Goal: Task Accomplishment & Management: Manage account settings

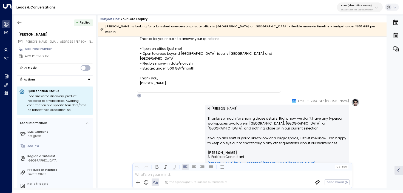
scroll to position [335, 0]
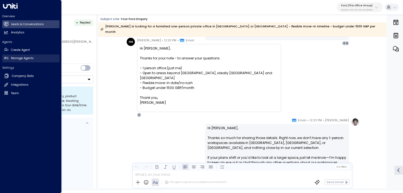
click at [6, 61] on link "Manage Agents Manage Agents" at bounding box center [30, 58] width 57 height 8
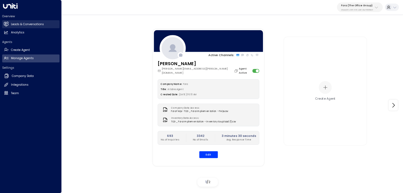
click at [7, 26] on link "Leads & Conversations Leads & Conversations" at bounding box center [30, 24] width 57 height 8
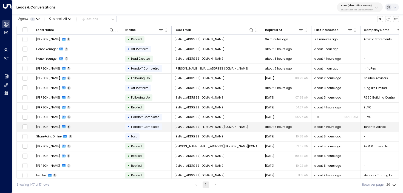
click at [92, 125] on td "Caitie Kennedy 5" at bounding box center [77, 127] width 89 height 10
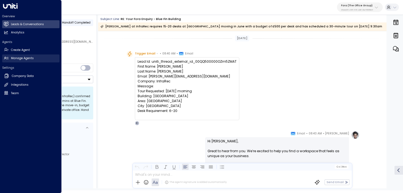
click at [5, 59] on icon at bounding box center [6, 58] width 5 height 5
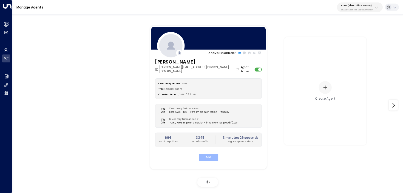
click at [212, 154] on button "Edit" at bounding box center [207, 157] width 19 height 7
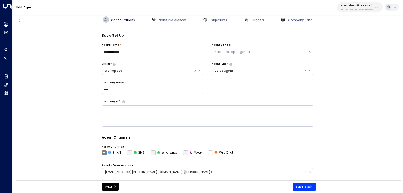
scroll to position [6, 0]
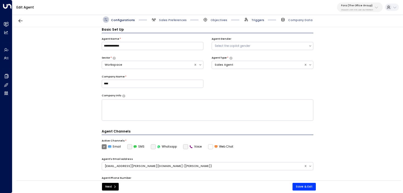
click at [255, 21] on span "Triggers" at bounding box center [257, 20] width 13 height 4
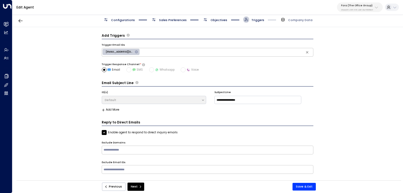
click at [223, 21] on span "Objectives" at bounding box center [218, 20] width 17 height 4
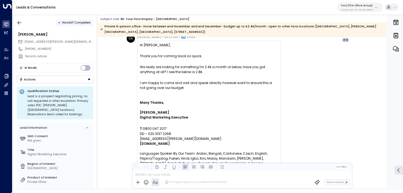
scroll to position [892, 0]
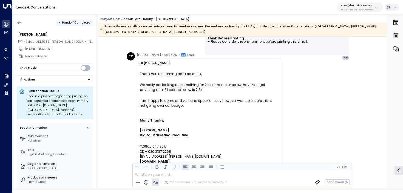
drag, startPoint x: 136, startPoint y: 84, endPoint x: 216, endPoint y: 91, distance: 80.1
click at [216, 91] on div "Hi Eva, Thank you for coming back so quick, We really are looking for something…" at bounding box center [209, 193] width 144 height 269
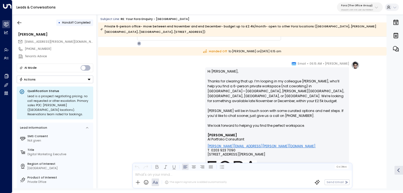
scroll to position [1180, 0]
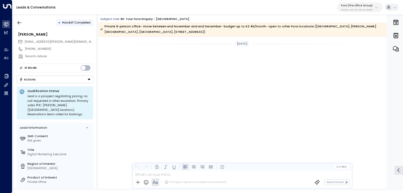
scroll to position [1180, 0]
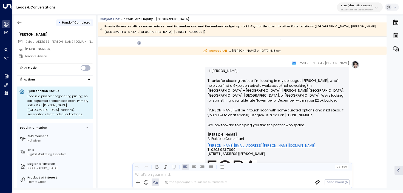
click at [358, 7] on p "Fora (The Office Group)" at bounding box center [357, 5] width 32 height 3
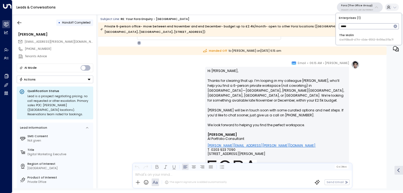
type input "*****"
click at [358, 33] on div "The Malin ID: e1f68ac8-d7f4-43de-8563-845fba315a7f" at bounding box center [366, 37] width 54 height 8
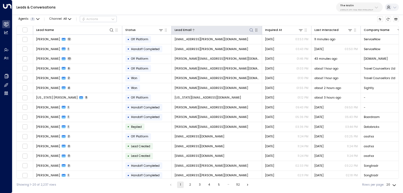
click at [251, 30] on icon at bounding box center [251, 30] width 4 height 4
type input "**********"
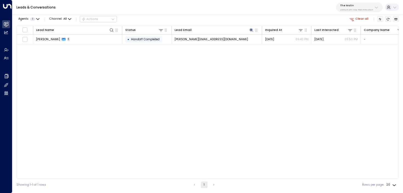
click at [272, 19] on div "Agents 1 Channel: All Actions Clear all" at bounding box center [207, 19] width 382 height 9
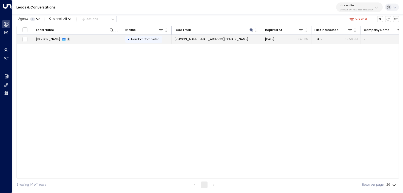
click at [77, 41] on td "Evelyn Chia 1" at bounding box center [77, 40] width 89 height 10
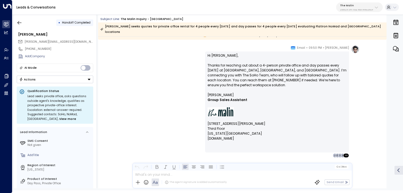
scroll to position [332, 0]
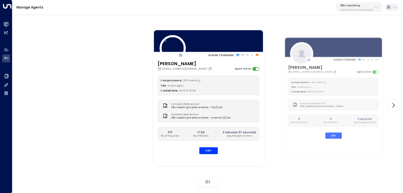
click at [345, 5] on p "25N Coworking" at bounding box center [356, 5] width 33 height 3
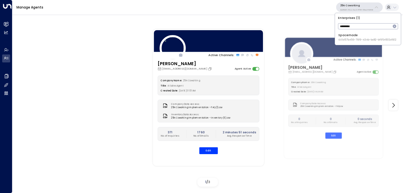
type input "*********"
click at [353, 38] on span "ID: 0d57b456-76f9-434b-bc82-bf954502d602" at bounding box center [367, 40] width 58 height 4
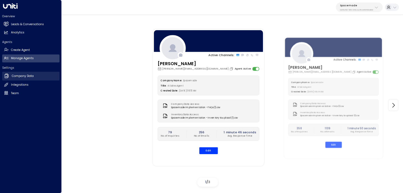
click at [10, 78] on link "Company Data Company Data" at bounding box center [30, 76] width 57 height 9
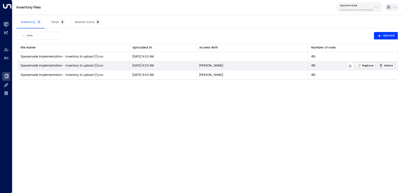
click at [350, 66] on icon at bounding box center [350, 66] width 4 height 4
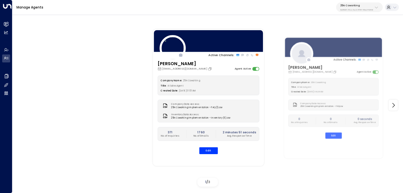
click at [361, 9] on p "3b9800f4-81ca-4ec0-8758-72fbe4763f36" at bounding box center [356, 10] width 33 height 2
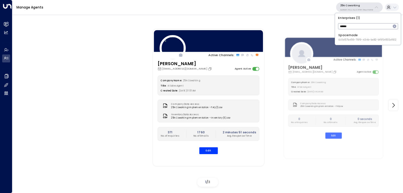
type input "******"
click at [348, 40] on span "ID: 0d57b456-76f9-434b-bc82-bf954502d602" at bounding box center [367, 40] width 58 height 4
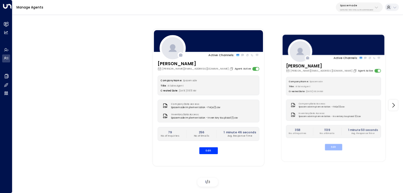
click at [331, 145] on button "Edit" at bounding box center [333, 147] width 17 height 6
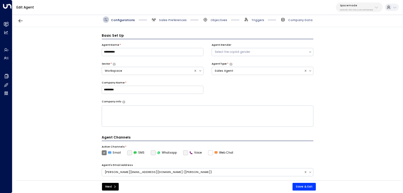
scroll to position [6, 0]
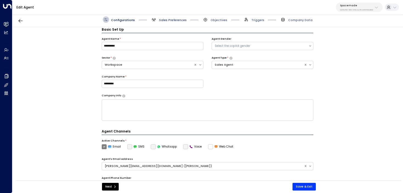
click at [180, 19] on span "Sales Preferences" at bounding box center [173, 20] width 28 height 4
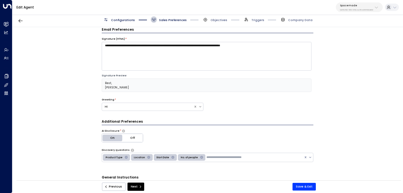
scroll to position [195, 0]
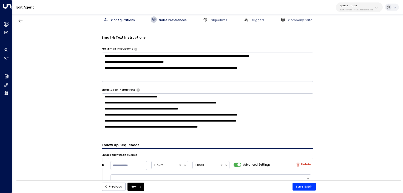
click at [267, 106] on textarea "**********" at bounding box center [208, 112] width 212 height 39
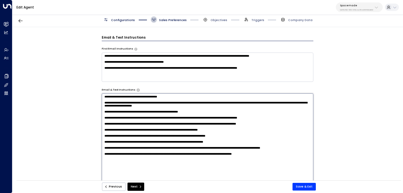
click at [107, 112] on textarea at bounding box center [208, 147] width 212 height 109
click at [111, 109] on textarea at bounding box center [208, 147] width 212 height 109
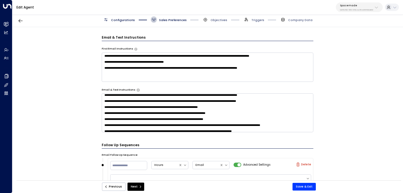
scroll to position [0, 0]
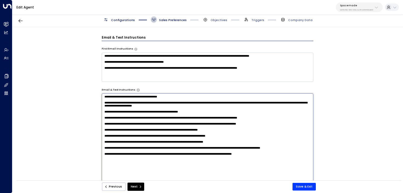
click at [275, 113] on textarea at bounding box center [208, 147] width 212 height 109
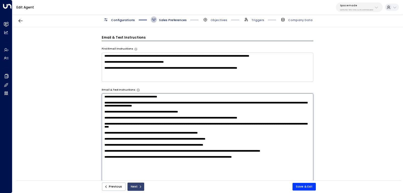
type textarea "**********"
click at [133, 185] on button "Next" at bounding box center [135, 187] width 17 height 8
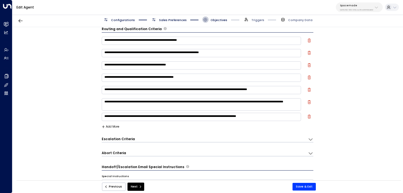
scroll to position [6, 0]
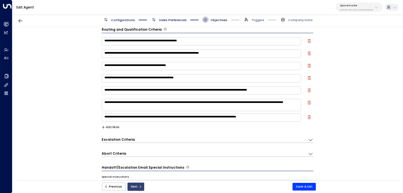
click at [139, 187] on icon "submit" at bounding box center [140, 186] width 3 height 3
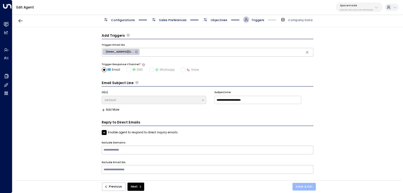
click at [305, 185] on button "Save & Exit" at bounding box center [303, 187] width 23 height 8
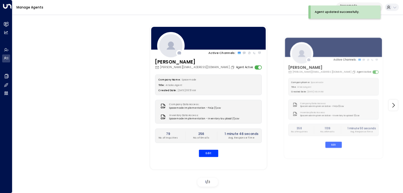
click at [212, 150] on div "Company Name: Spacemade Title: AI Sales Agent Created Date: [DATE] 08:51 AM Com…" at bounding box center [208, 115] width 107 height 83
click at [211, 152] on button "Edit" at bounding box center [207, 153] width 19 height 7
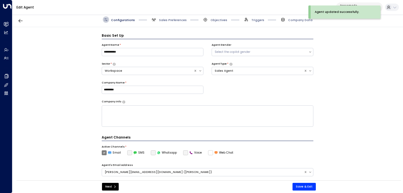
scroll to position [6, 0]
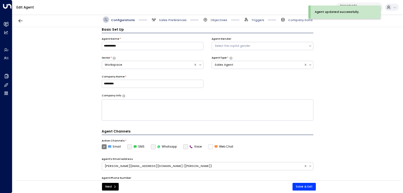
click at [168, 16] on span "Sales Preferences" at bounding box center [169, 19] width 36 height 6
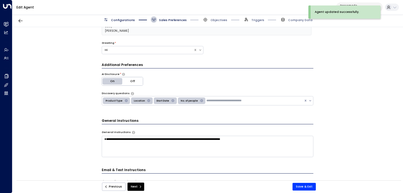
scroll to position [163, 0]
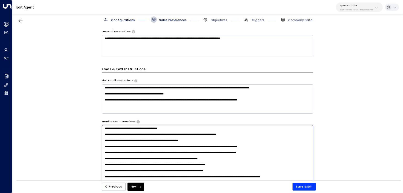
click at [265, 138] on textarea "**********" at bounding box center [208, 179] width 212 height 109
type textarea "**********"
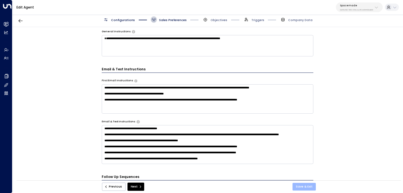
click at [305, 187] on button "Save & Exit" at bounding box center [303, 187] width 23 height 8
